Goal: Task Accomplishment & Management: Manage account settings

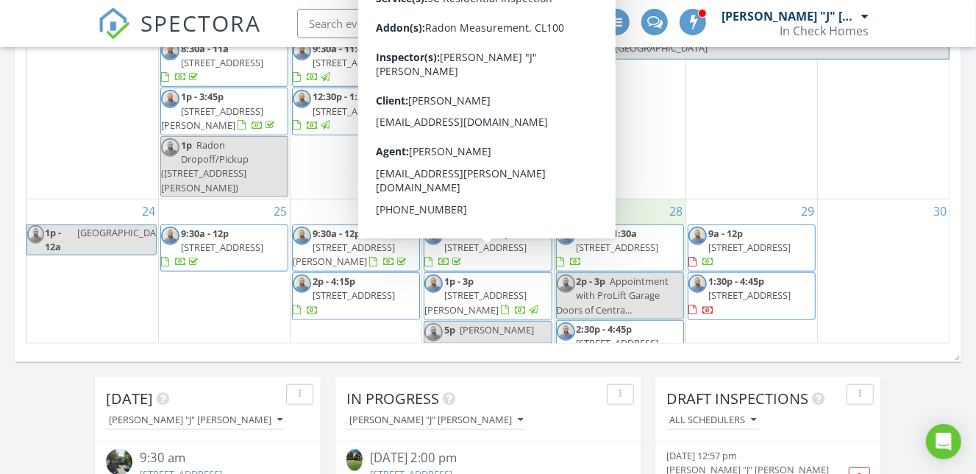
scroll to position [339, 0]
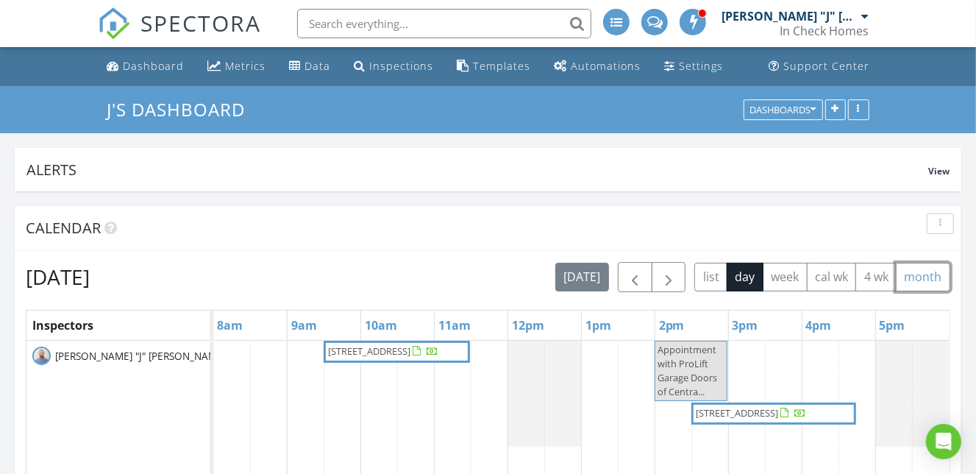
click at [910, 282] on button "month" at bounding box center [923, 277] width 54 height 29
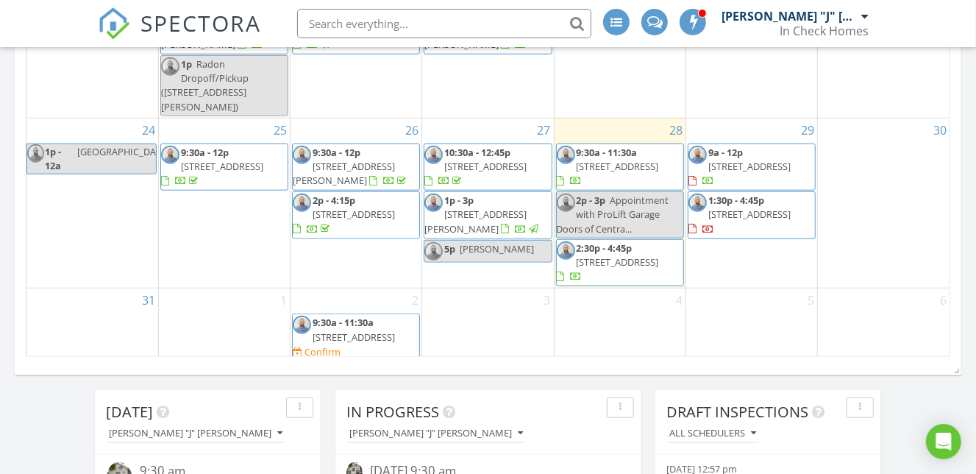
scroll to position [674, 0]
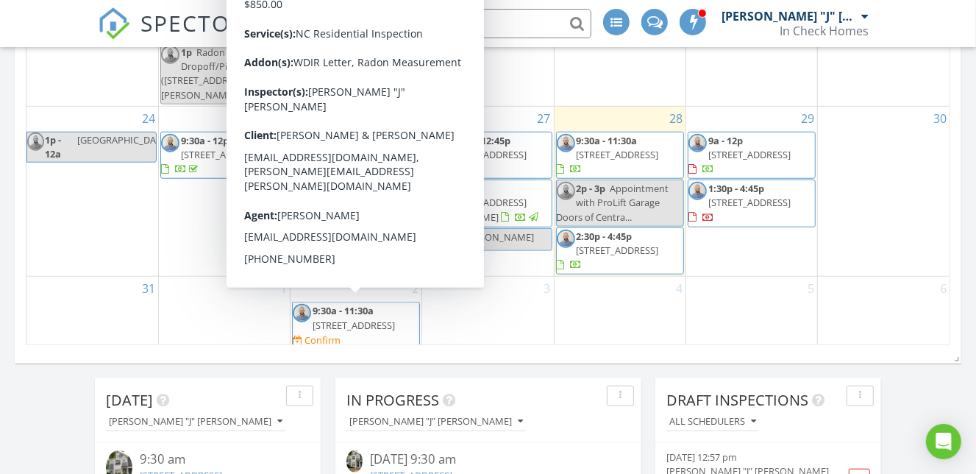
click at [389, 352] on span "1p - 4:15p 3400 Baucom Manor Rd, Monroe 28110" at bounding box center [356, 380] width 126 height 57
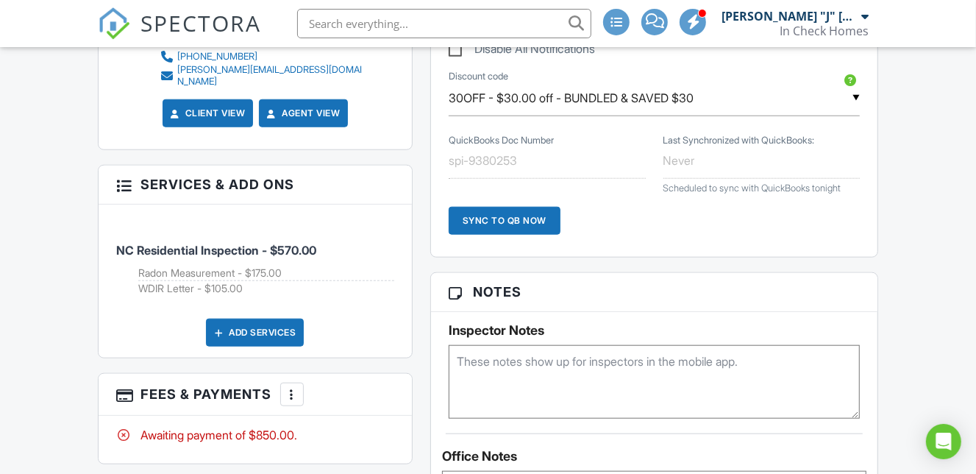
scroll to position [831, 0]
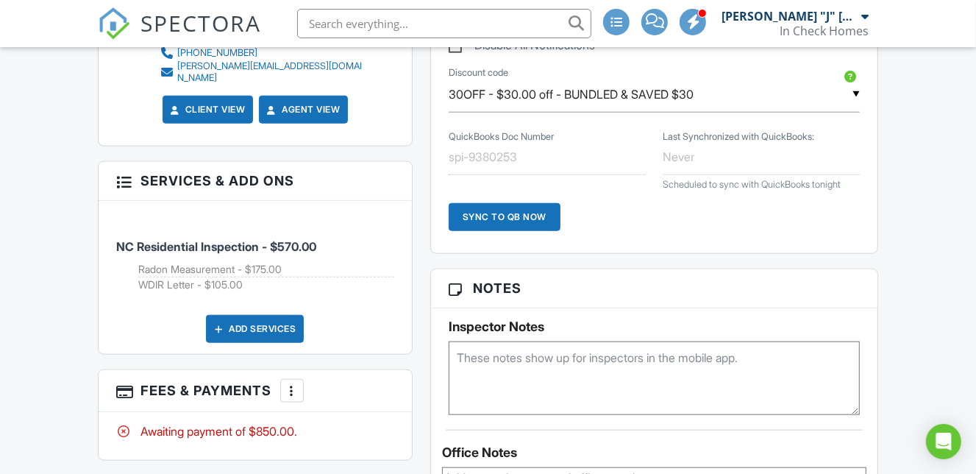
click at [296, 383] on div at bounding box center [292, 390] width 15 height 15
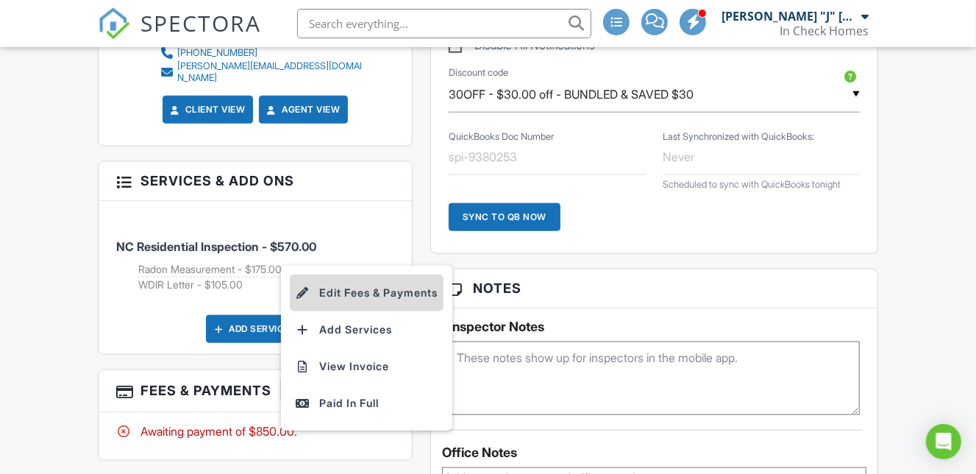
click at [388, 274] on li "Edit Fees & Payments" at bounding box center [367, 292] width 154 height 37
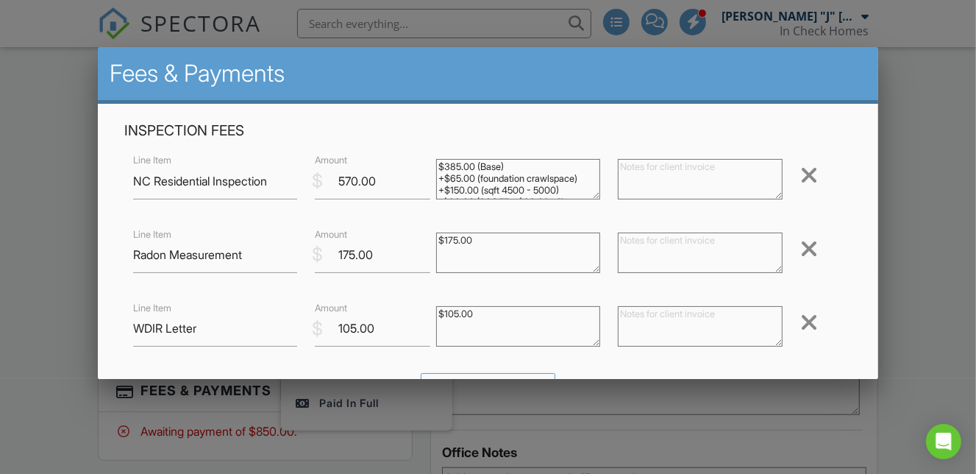
click at [804, 249] on div at bounding box center [809, 249] width 18 height 24
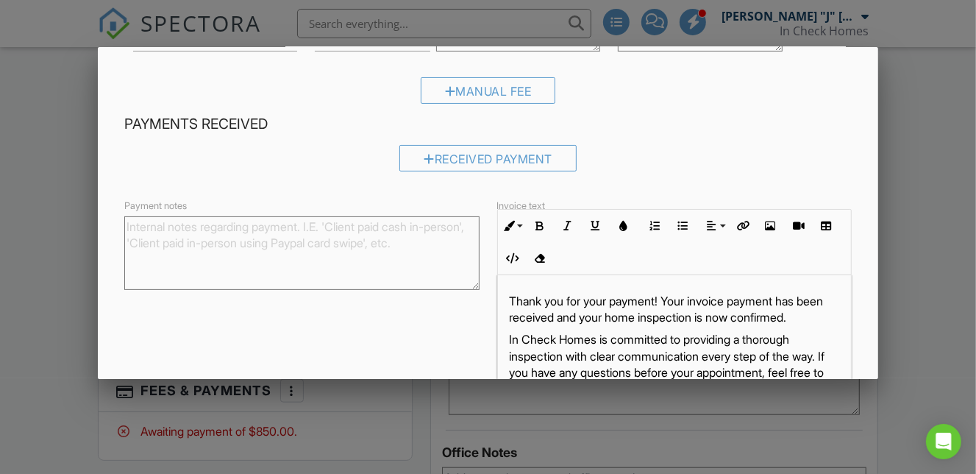
scroll to position [297, 0]
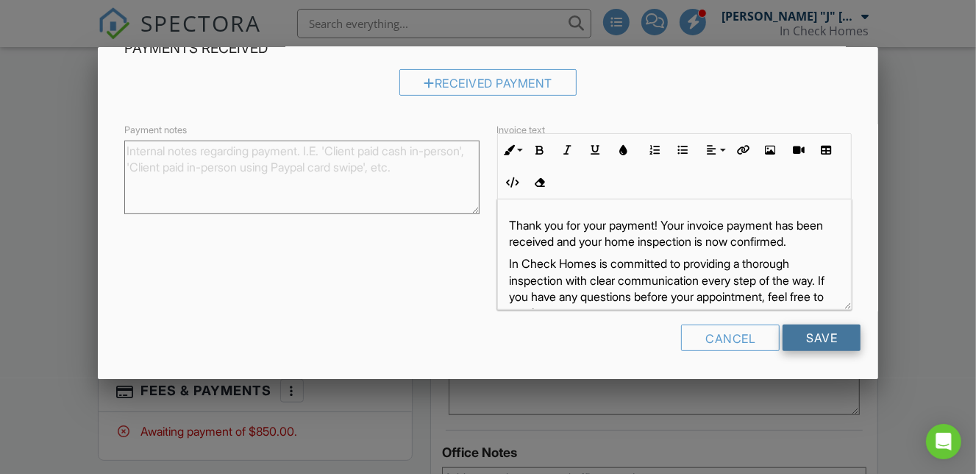
click at [806, 336] on input "Save" at bounding box center [821, 337] width 78 height 26
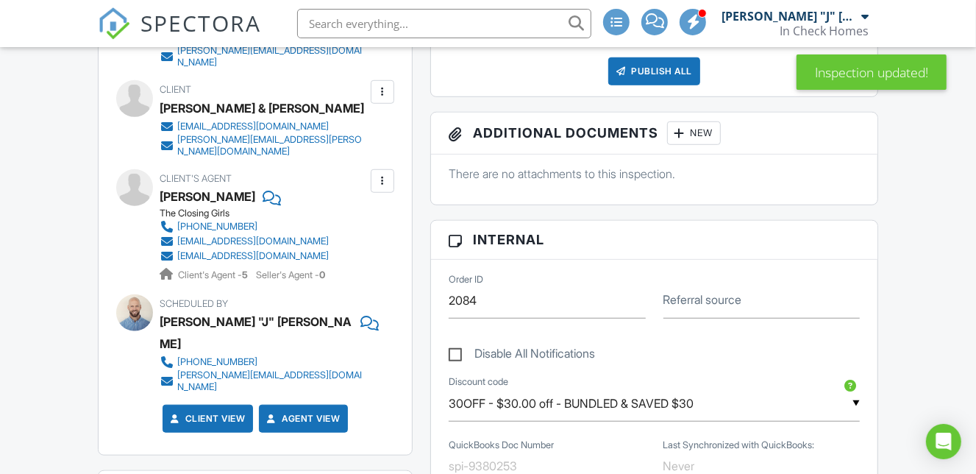
scroll to position [184, 0]
click at [793, 413] on input "30OFF - $30.00 off - BUNDLED & SAVED $30" at bounding box center [654, 403] width 411 height 36
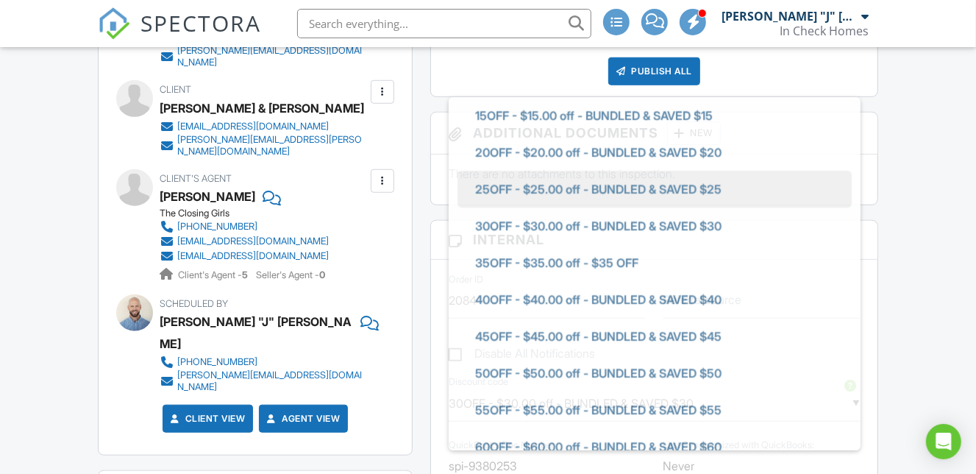
click at [576, 157] on span "20OFF - $20.00 off - BUNDLED & SAVED $20" at bounding box center [598, 152] width 270 height 37
type input "20OFF - $20.00 off - BUNDLED & SAVED $20"
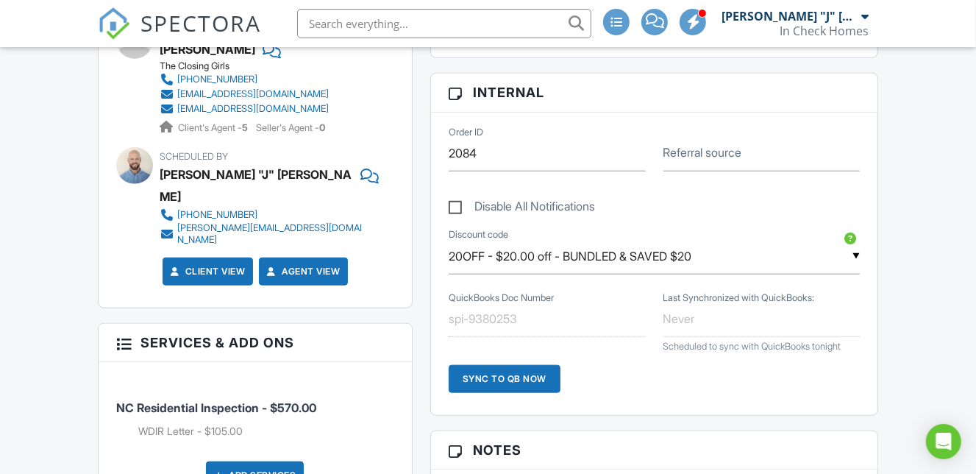
scroll to position [824, 0]
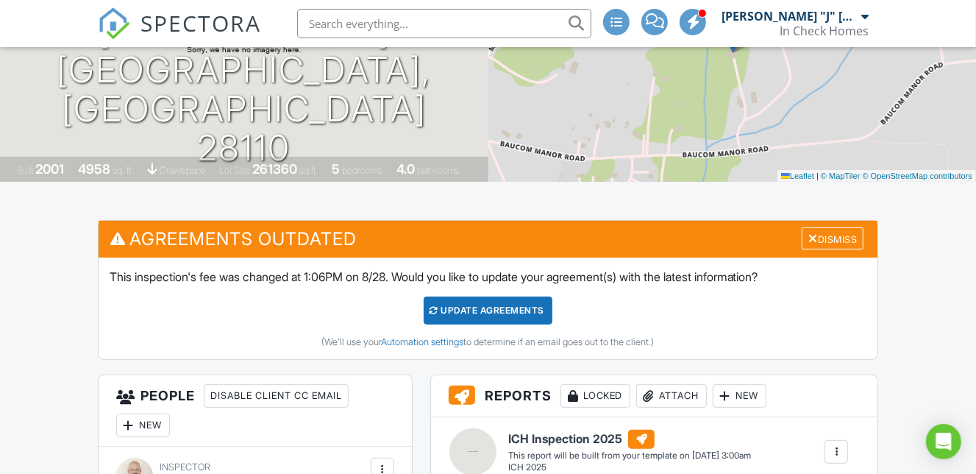
scroll to position [217, 0]
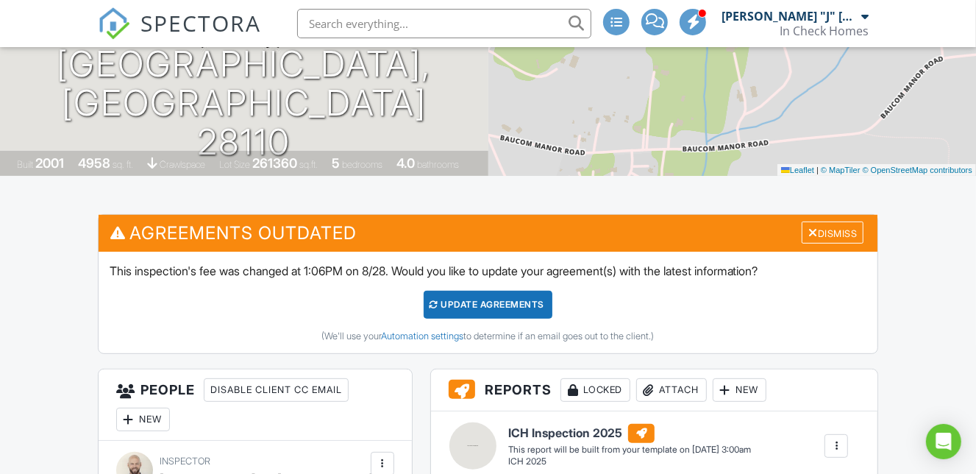
click at [510, 305] on div "Update Agreements" at bounding box center [488, 304] width 129 height 28
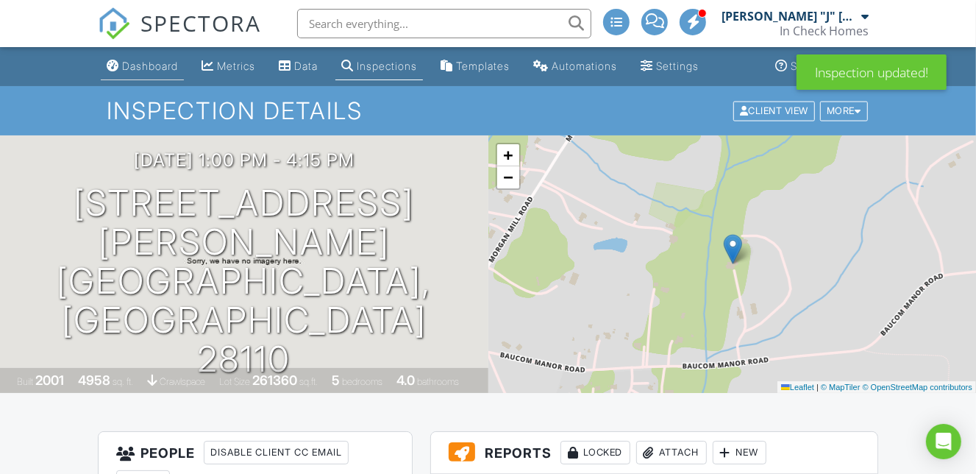
click at [165, 65] on div "Dashboard" at bounding box center [150, 66] width 56 height 13
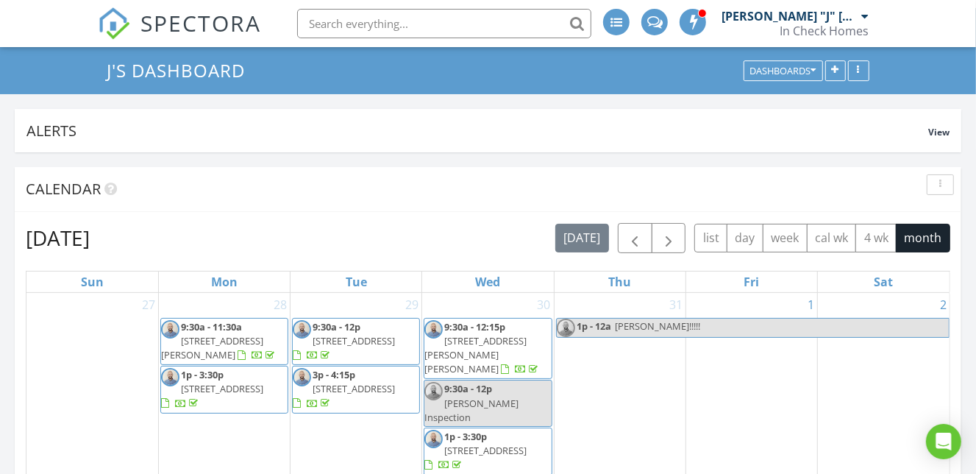
scroll to position [31, 0]
